Goal: Information Seeking & Learning: Learn about a topic

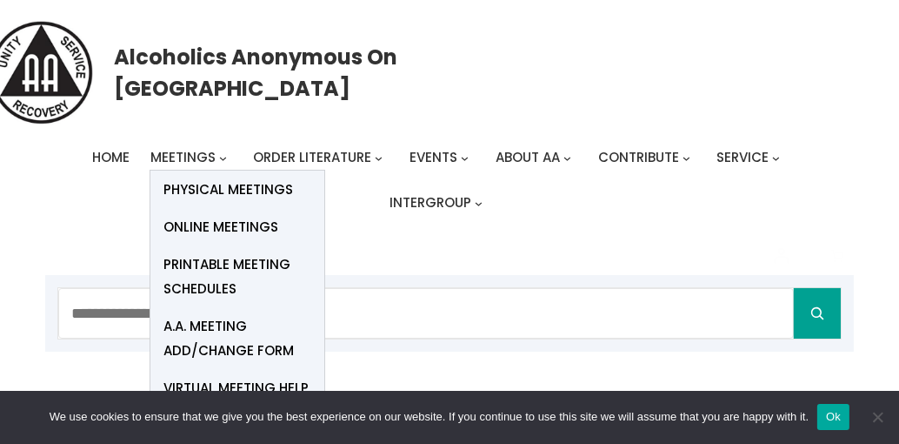
click at [204, 186] on span "Physical Meetings" at bounding box center [229, 189] width 130 height 24
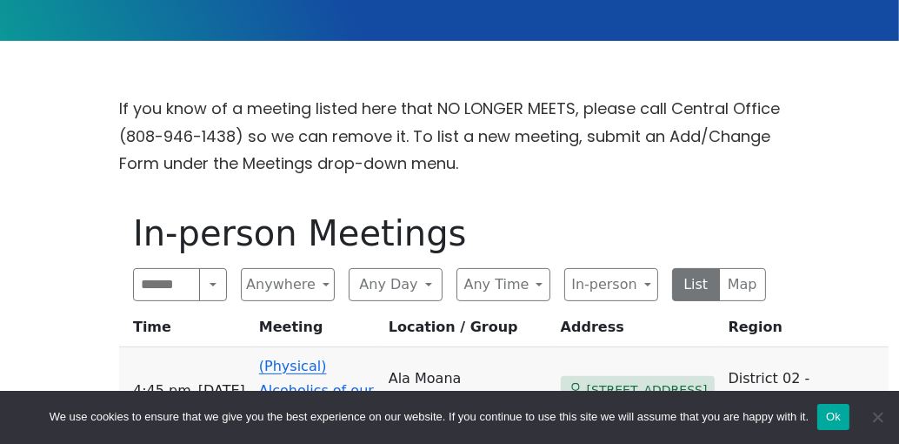
scroll to position [447, 0]
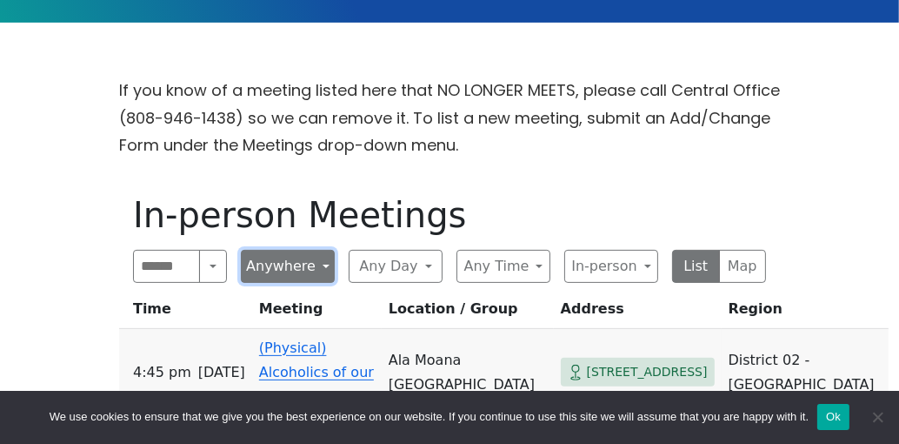
click at [322, 264] on button "Anywhere" at bounding box center [288, 266] width 94 height 33
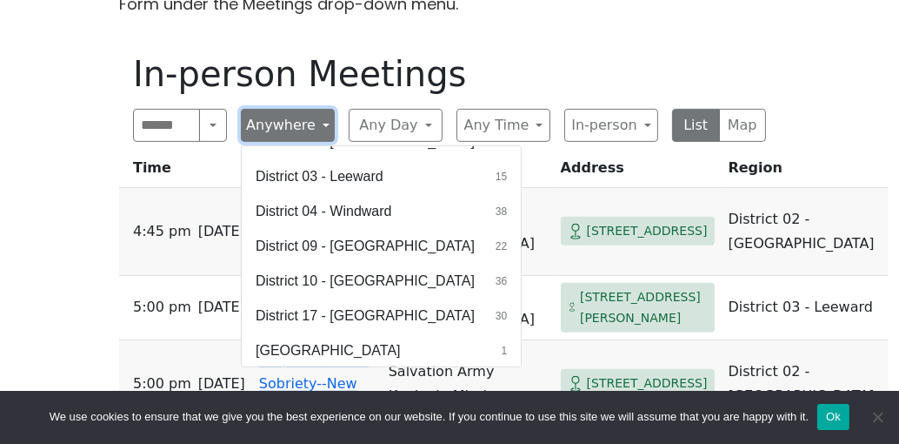
scroll to position [590, 0]
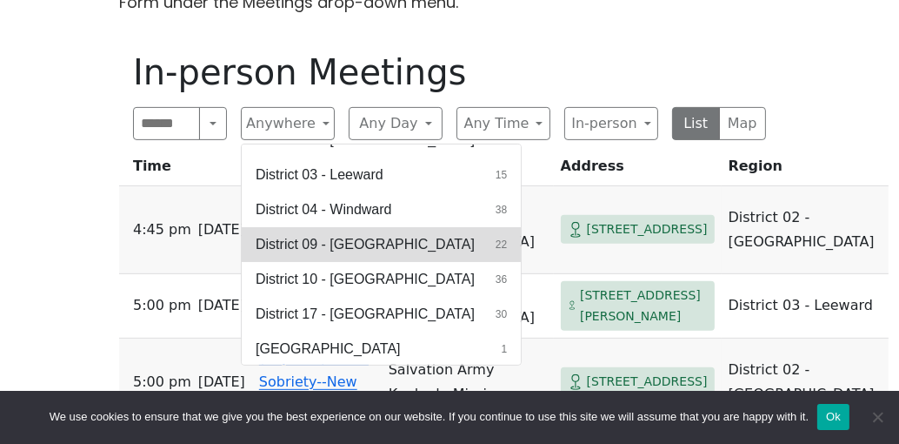
click at [327, 234] on span "District 09 - [GEOGRAPHIC_DATA]" at bounding box center [365, 244] width 219 height 21
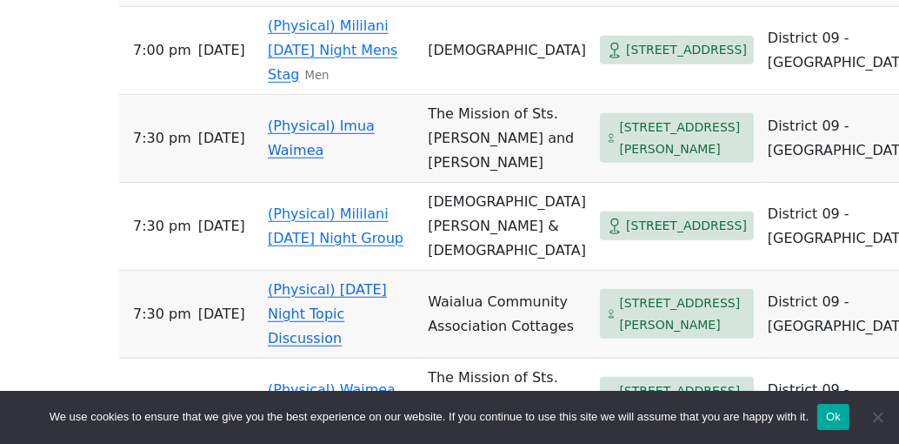
scroll to position [1072, 0]
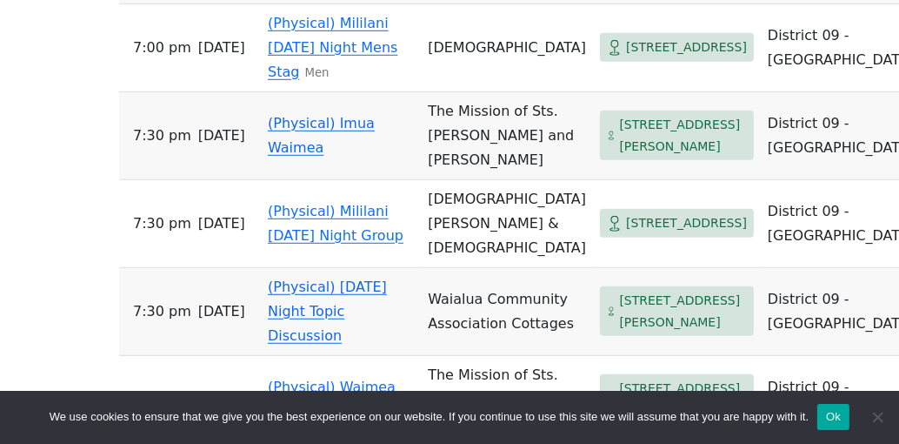
click at [282, 180] on td "(Physical) Imua Waimea" at bounding box center [341, 136] width 160 height 88
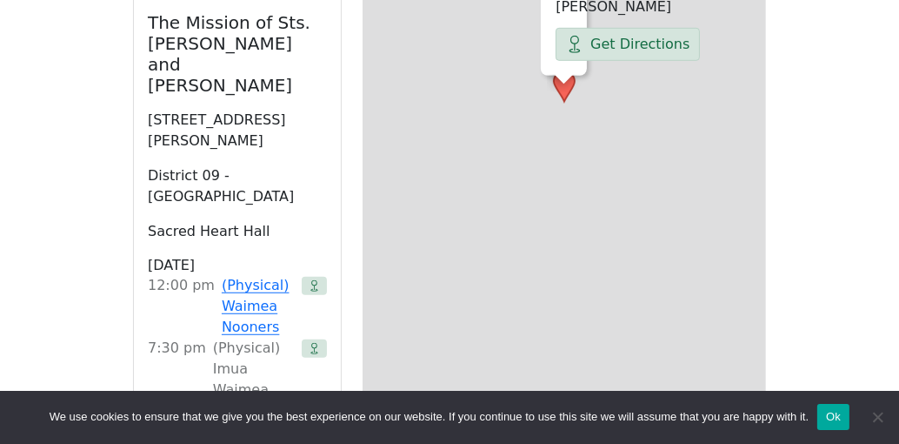
scroll to position [625, 0]
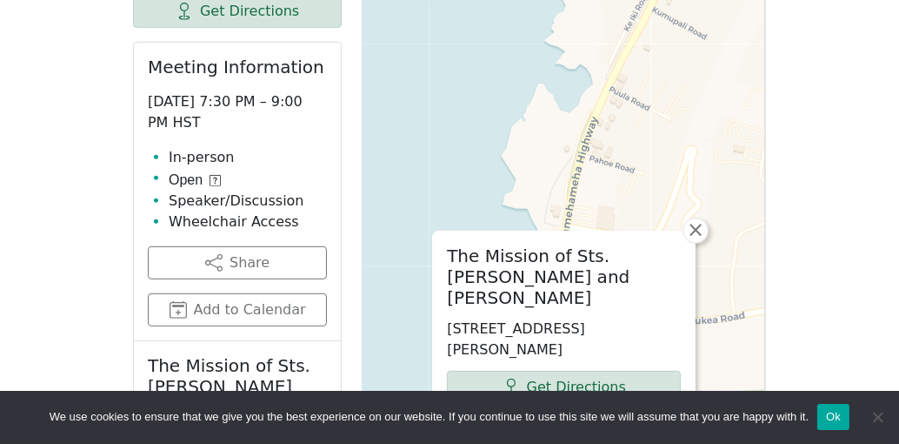
scroll to position [715, 0]
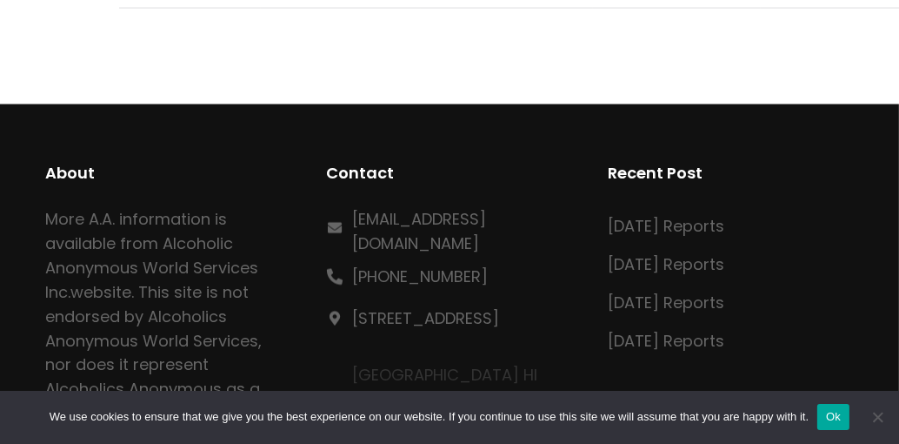
scroll to position [2321, 0]
